Goal: Information Seeking & Learning: Compare options

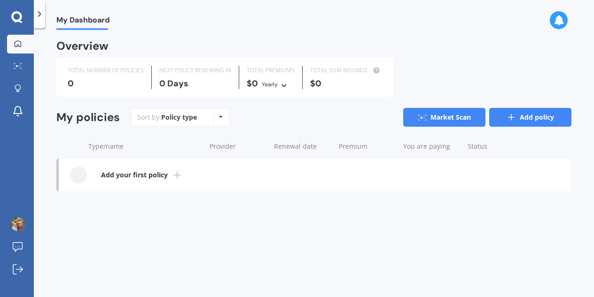
click at [542, 123] on link "Add policy" at bounding box center [530, 117] width 82 height 19
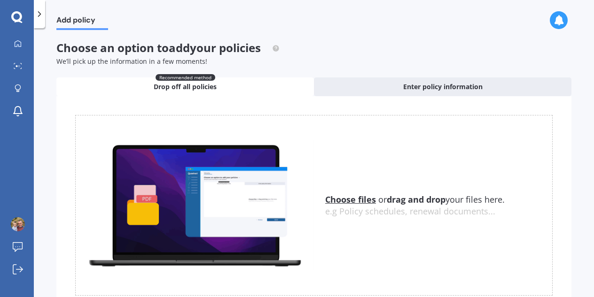
click at [344, 195] on u "Choose files" at bounding box center [350, 199] width 51 height 11
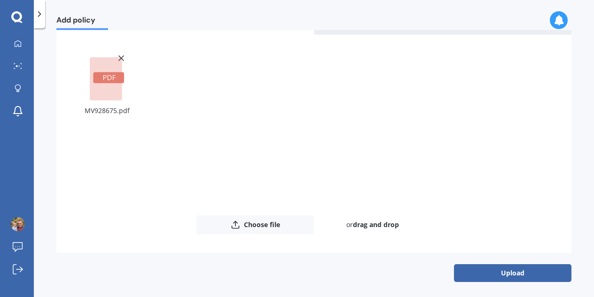
scroll to position [63, 0]
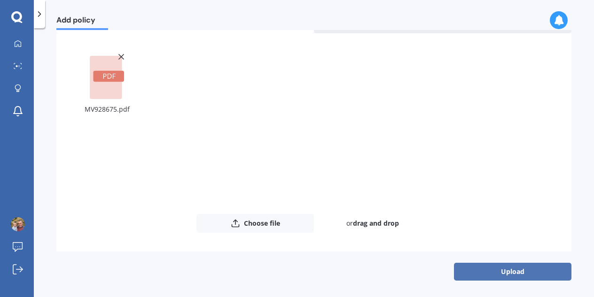
click at [499, 269] on button "Upload" at bounding box center [512, 272] width 117 height 18
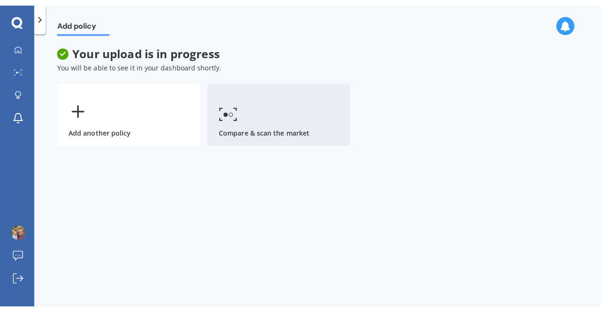
scroll to position [0, 0]
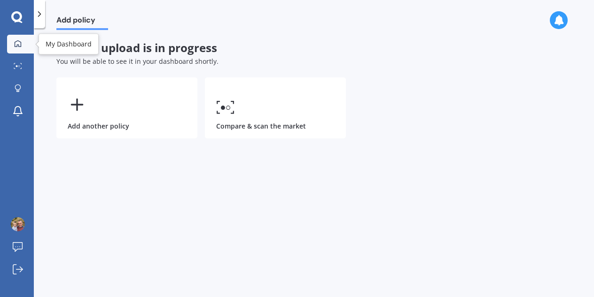
click at [26, 37] on link "My Dashboard" at bounding box center [20, 44] width 27 height 19
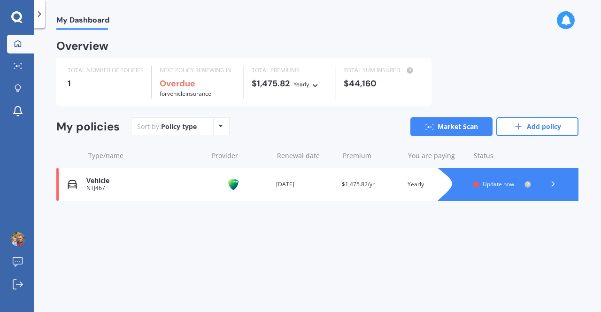
click at [501, 185] on span "Update now" at bounding box center [498, 184] width 31 height 8
click at [549, 182] on icon at bounding box center [552, 183] width 9 height 9
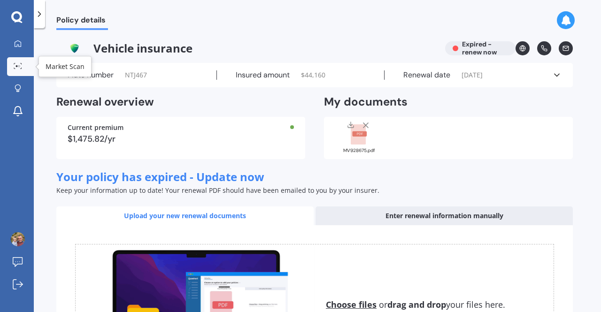
click at [8, 58] on link "Market Scan" at bounding box center [20, 66] width 27 height 19
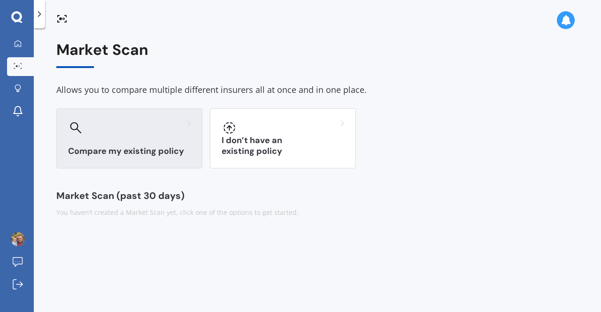
click at [154, 126] on div at bounding box center [129, 127] width 123 height 15
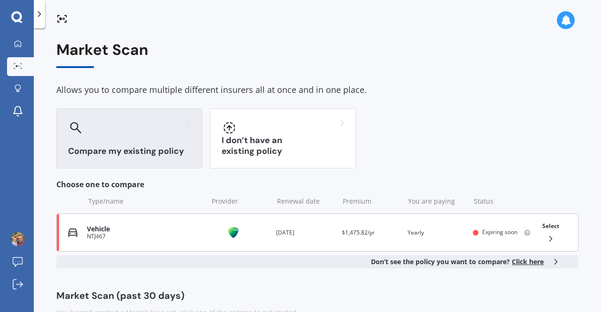
click at [546, 243] on icon at bounding box center [550, 238] width 9 height 9
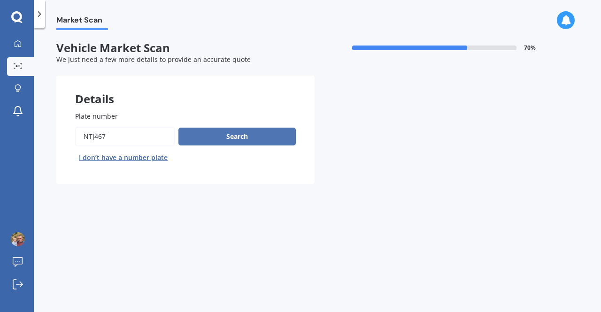
click at [258, 135] on button "Search" at bounding box center [236, 137] width 117 height 18
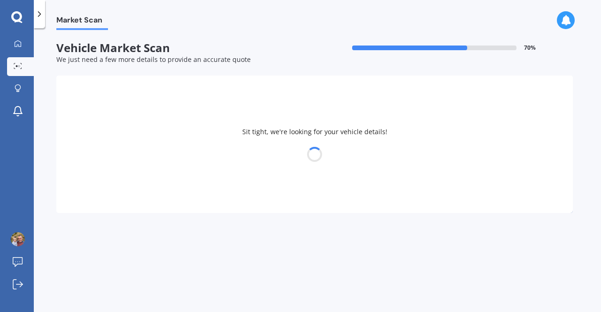
select select "26"
select select "04"
select select "1983"
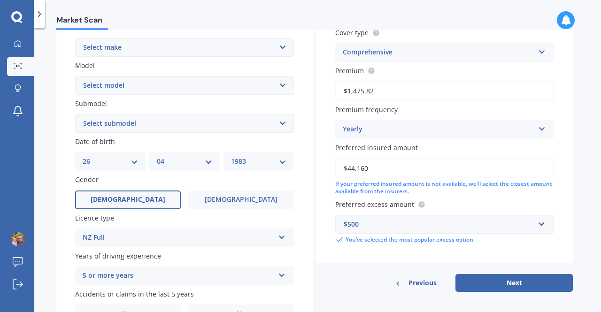
scroll to position [188, 0]
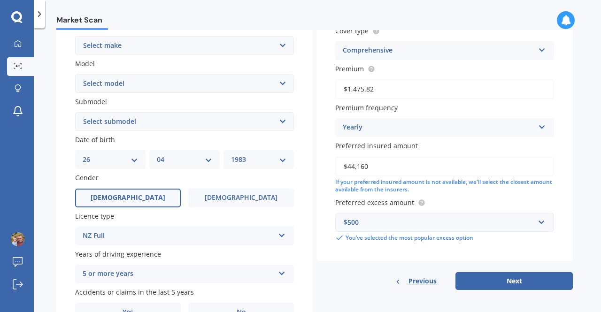
click at [419, 168] on input "$44,160" at bounding box center [444, 167] width 219 height 20
click at [517, 283] on button "Next" at bounding box center [513, 281] width 117 height 18
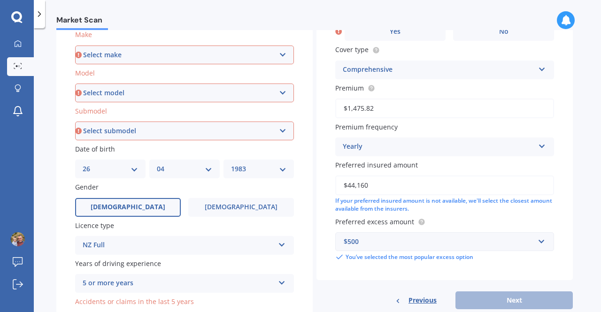
scroll to position [0, 0]
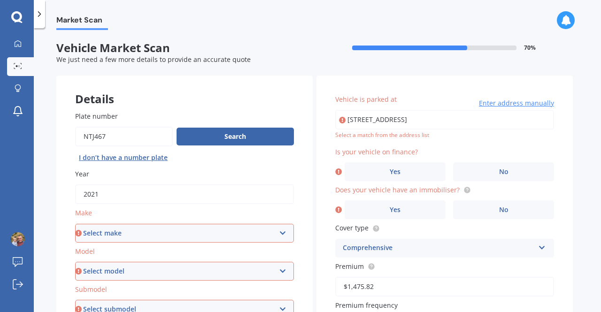
click at [216, 232] on select "Select make AC ALFA ROMEO ASTON MARTIN AUDI AUSTIN BEDFORD Bentley BMW BYD CADI…" at bounding box center [184, 233] width 219 height 19
select select "MITSUBISHI"
click at [75, 224] on select "Select make AC ALFA ROMEO ASTON MARTIN AUDI AUSTIN BEDFORD Bentley BMW BYD CADI…" at bounding box center [184, 233] width 219 height 19
click at [192, 262] on div "Model Select model 380 Airtrek Aspire ASX Canter Carisma Challenger Challenger …" at bounding box center [184, 264] width 219 height 34
click at [188, 267] on select "Select model 380 Airtrek Aspire ASX Canter Carisma Challenger Challenger Diesel…" at bounding box center [184, 271] width 219 height 19
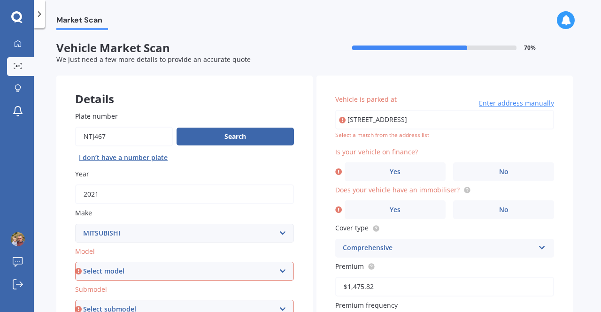
select select "ECLIPSE CROSS"
click at [75, 262] on select "Select model 380 Airtrek Aspire ASX Canter Carisma Challenger Challenger Diesel…" at bounding box center [184, 271] width 219 height 19
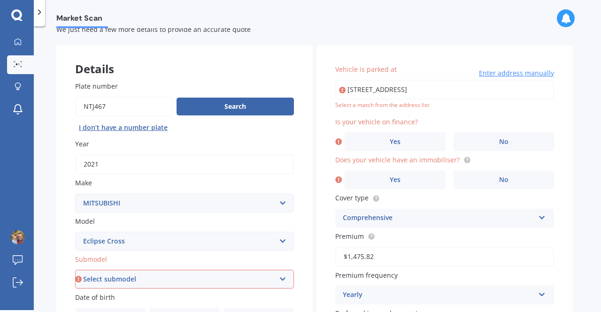
scroll to position [33, 0]
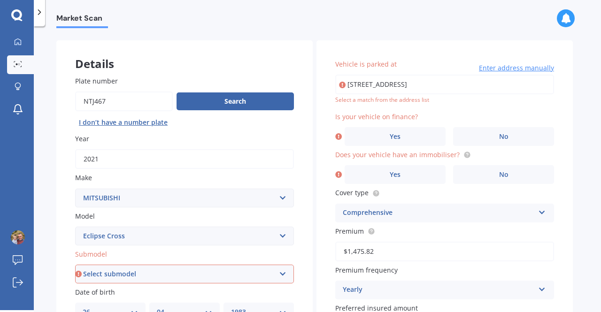
click at [172, 271] on select "Select submodel Black Edition Wagon 5dr CVT 8sp 1.5T PHEV VRX 4WD Hybrid PHEV X…" at bounding box center [184, 274] width 219 height 19
click at [75, 265] on select "Select submodel Black Edition Wagon 5dr CVT 8sp 1.5T PHEV VRX 4WD Hybrid PHEV X…" at bounding box center [184, 274] width 219 height 19
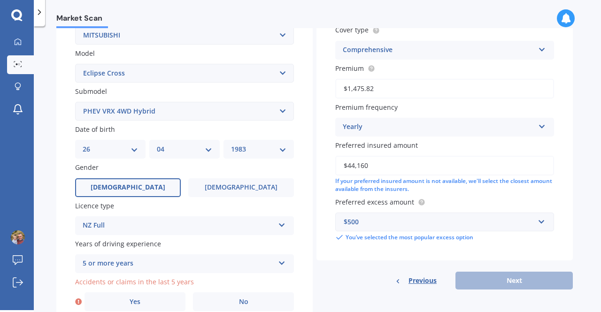
scroll to position [197, 0]
click at [158, 113] on select "Select submodel Black Edition Wagon 5dr CVT 8sp 1.5T PHEV VRX 4WD Hybrid PHEV X…" at bounding box center [184, 110] width 219 height 19
select select "PHEV XLS 4WD HYBRID"
click at [75, 102] on select "Select submodel Black Edition Wagon 5dr CVT 8sp 1.5T PHEV VRX 4WD Hybrid PHEV X…" at bounding box center [184, 110] width 219 height 19
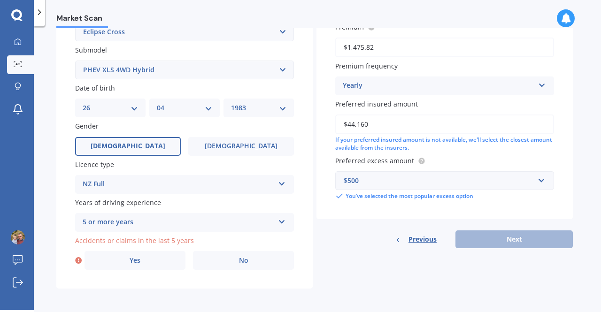
scroll to position [240, 0]
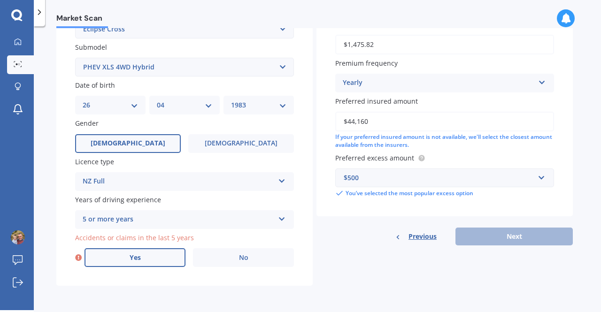
click at [169, 260] on label "Yes" at bounding box center [135, 257] width 101 height 19
click at [0, 0] on input "Yes" at bounding box center [0, 0] width 0 height 0
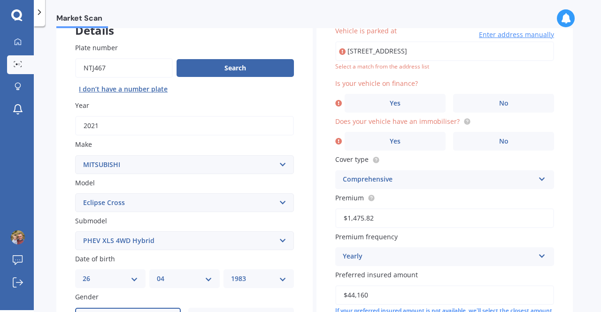
scroll to position [64, 0]
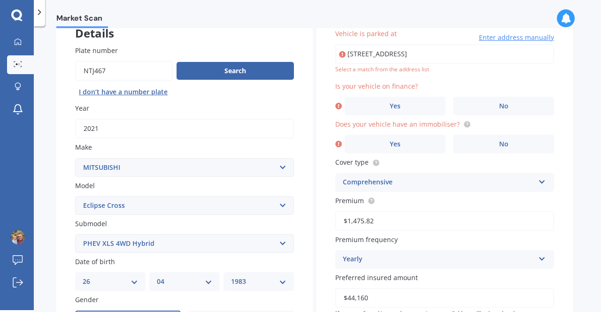
type input "4 North Terrace, Kelburn, Wellington 6012"
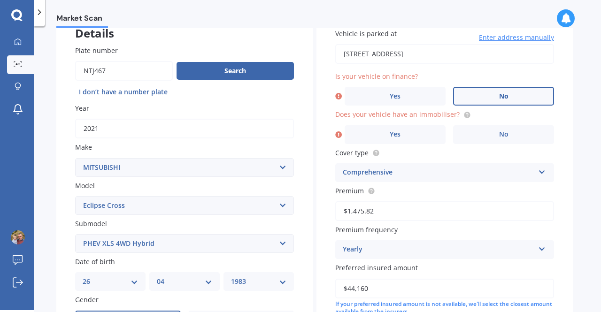
click at [511, 100] on label "No" at bounding box center [503, 96] width 101 height 19
click at [0, 0] on input "No" at bounding box center [0, 0] width 0 height 0
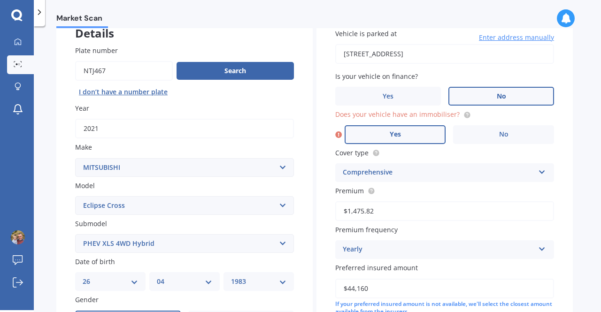
click at [418, 139] on label "Yes" at bounding box center [395, 134] width 101 height 19
click at [0, 0] on input "Yes" at bounding box center [0, 0] width 0 height 0
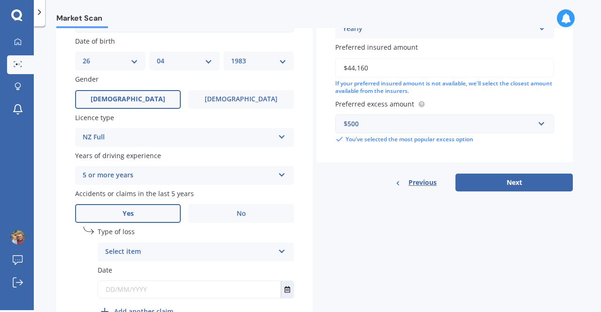
scroll to position [344, 0]
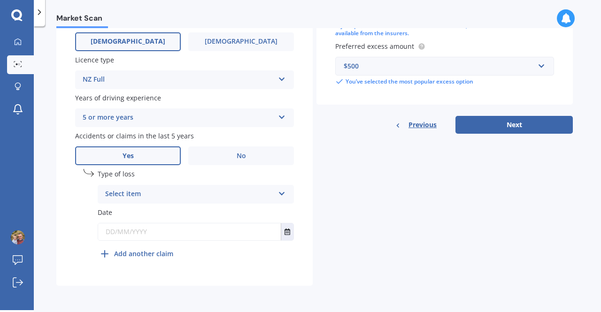
click at [203, 198] on div "Select item" at bounding box center [189, 194] width 169 height 11
click at [352, 232] on div "Details Plate number Search I don’t have a number plate Year 2021 Make Select m…" at bounding box center [314, 8] width 516 height 555
